Goal: Information Seeking & Learning: Learn about a topic

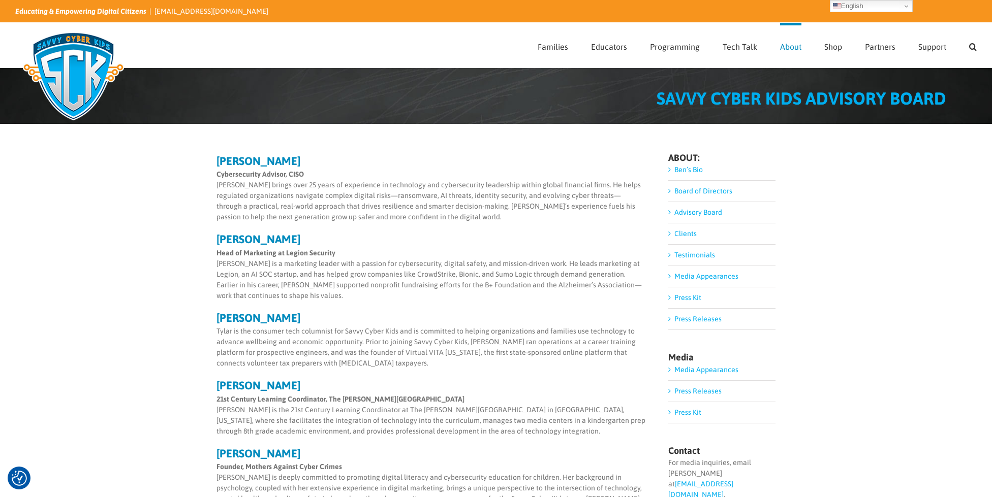
click at [86, 64] on img at bounding box center [73, 76] width 116 height 102
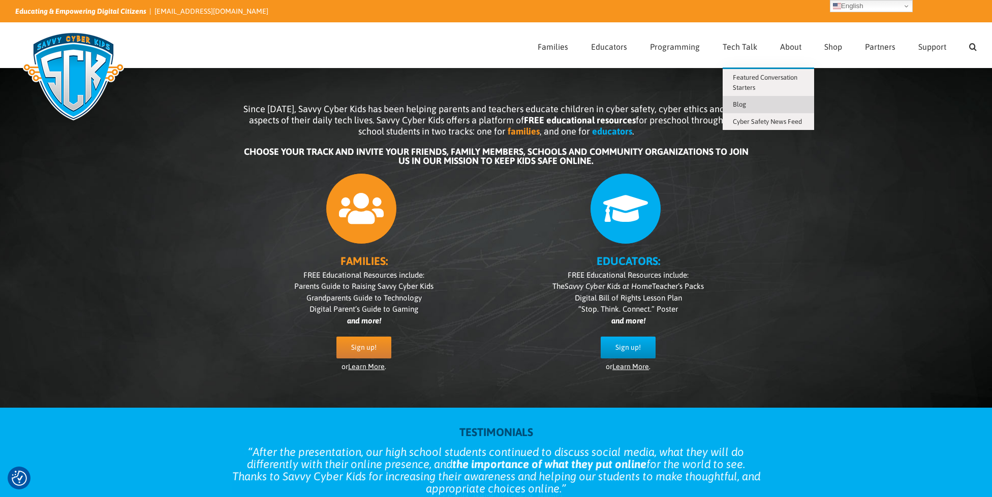
click at [742, 109] on link "Blog" at bounding box center [768, 104] width 91 height 17
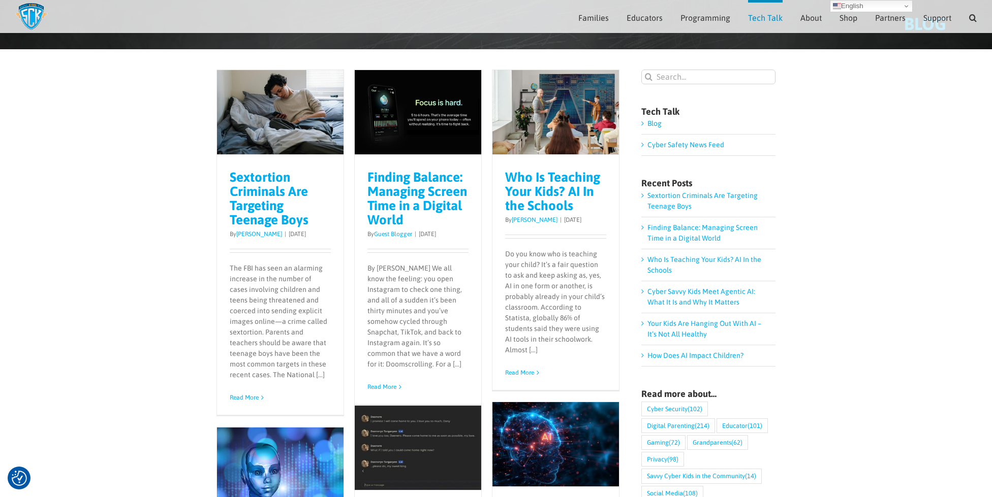
scroll to position [64, 0]
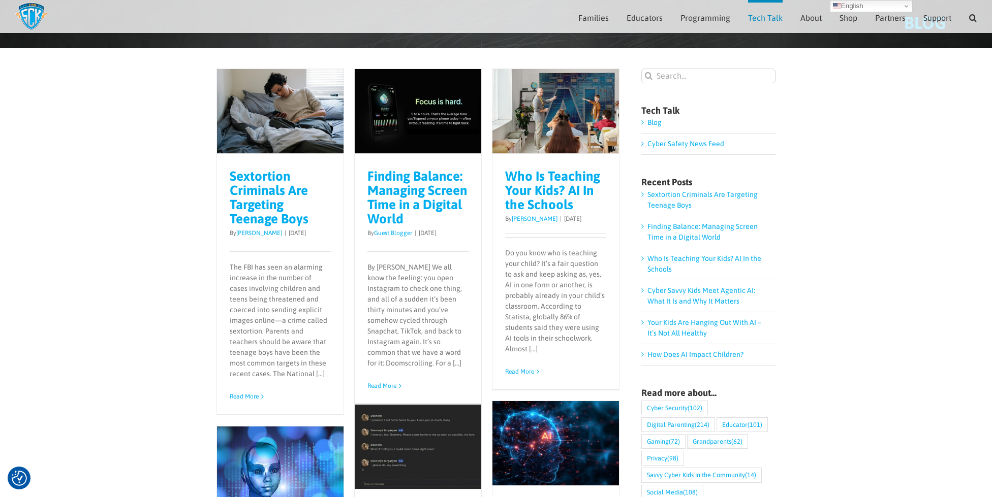
click at [262, 190] on link "Sextortion Criminals Are Targeting Teenage Boys" at bounding box center [269, 198] width 79 height 58
